Goal: Navigation & Orientation: Find specific page/section

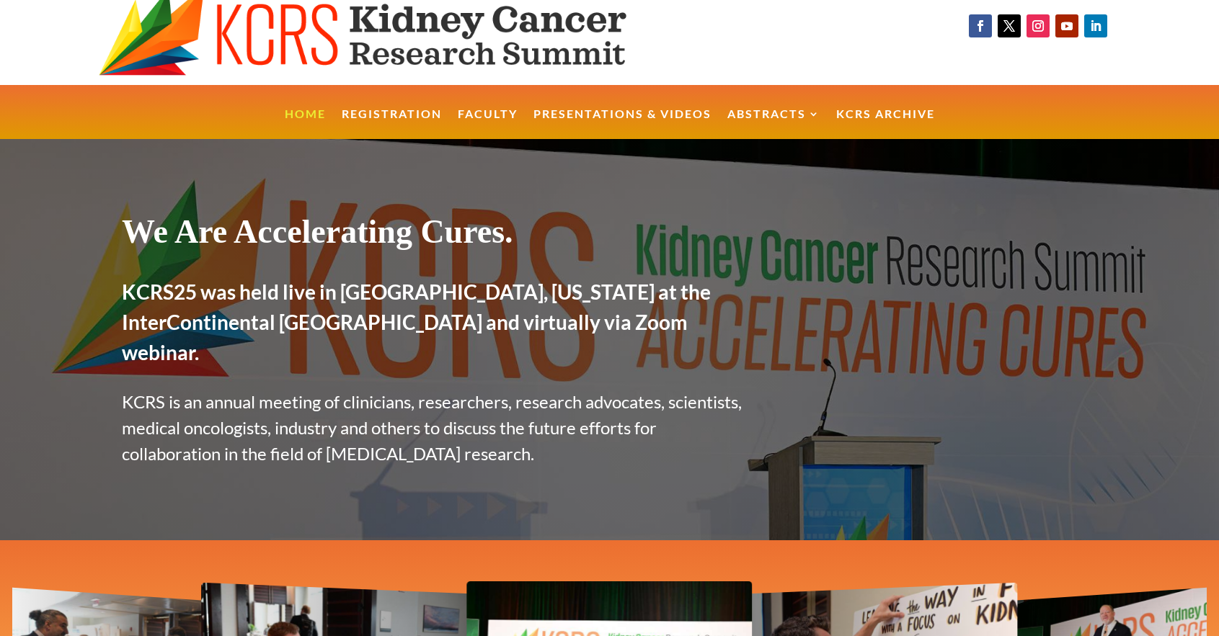
scroll to position [19, 0]
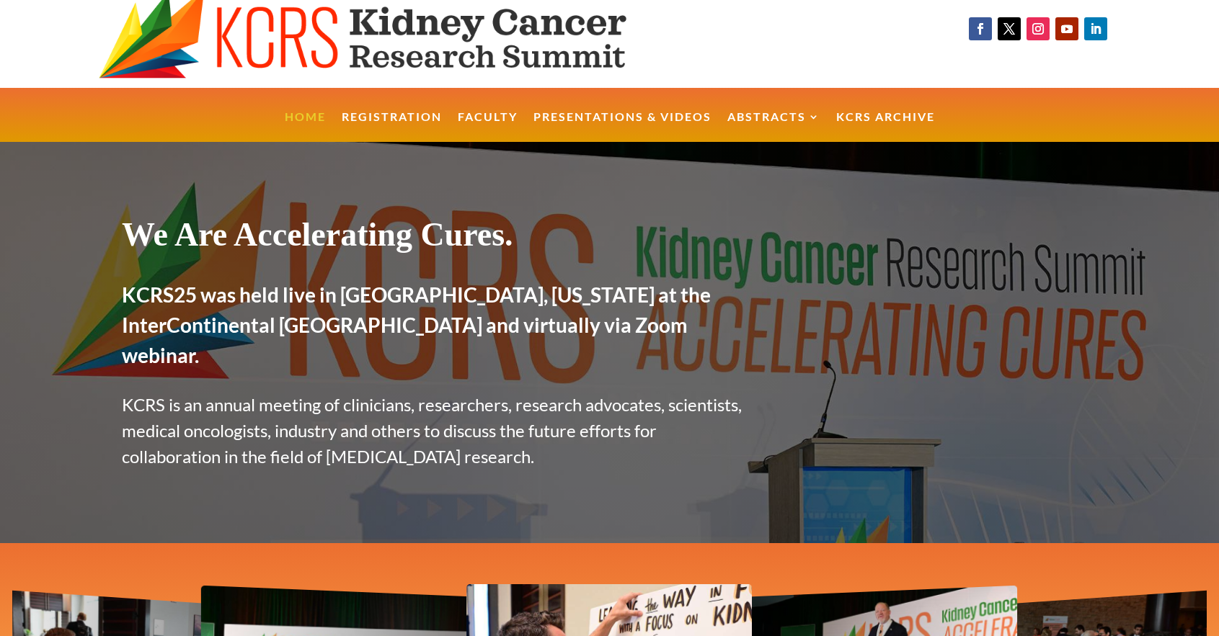
click at [309, 115] on link "Home" at bounding box center [305, 127] width 41 height 31
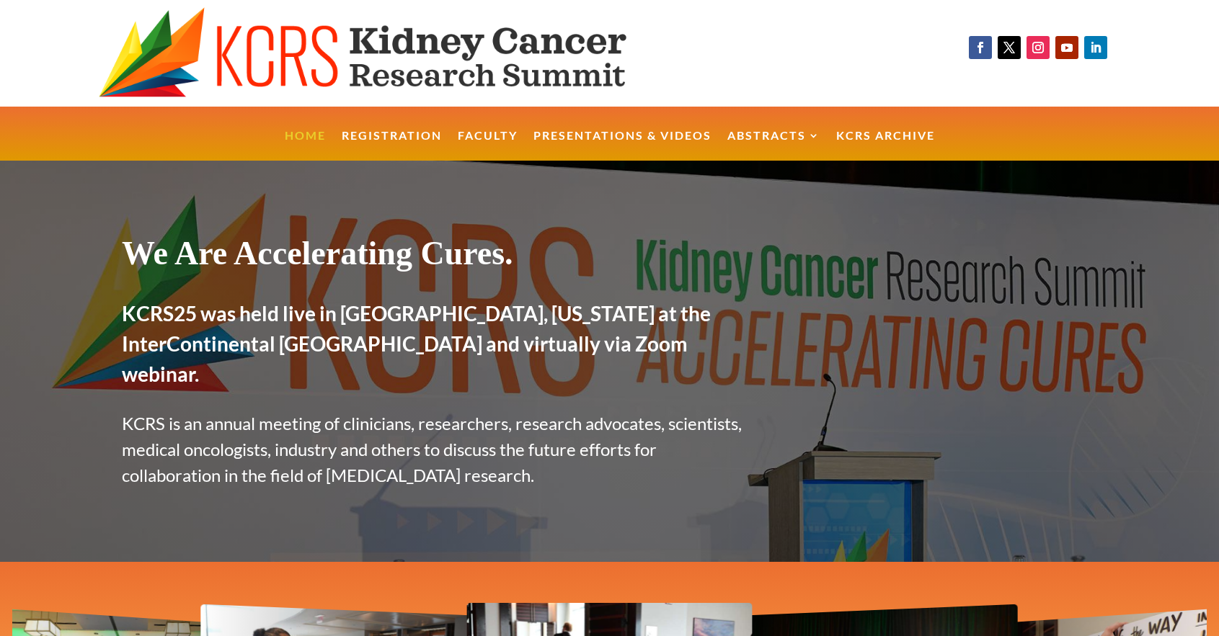
click at [296, 135] on link "Home" at bounding box center [305, 145] width 41 height 31
